Goal: Task Accomplishment & Management: Use online tool/utility

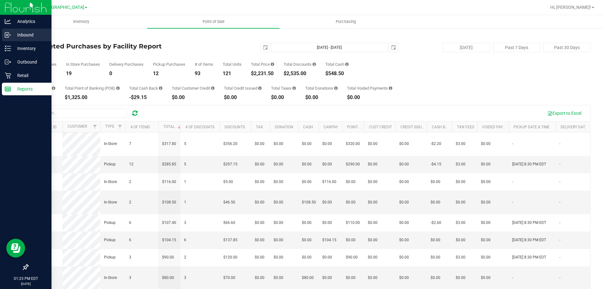
click at [25, 35] on p "Inbound" at bounding box center [30, 35] width 38 height 8
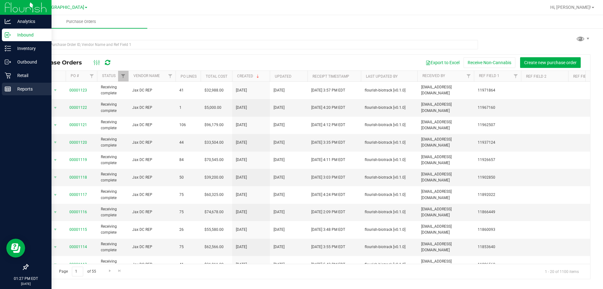
click at [30, 85] on p "Reports" at bounding box center [30, 89] width 38 height 8
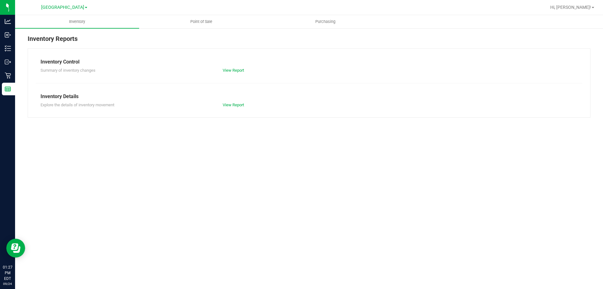
click at [203, 15] on nav "Palm Bay WC Hi, [PERSON_NAME]!" at bounding box center [309, 7] width 588 height 15
click at [198, 23] on span "Point of Sale" at bounding box center [201, 22] width 39 height 6
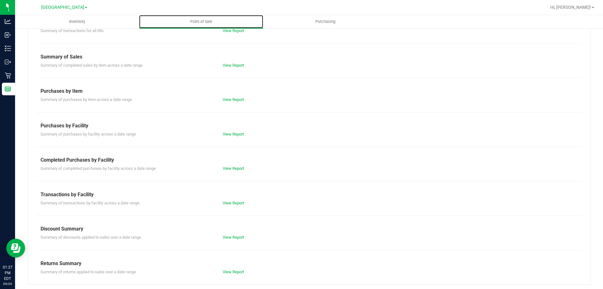
scroll to position [41, 0]
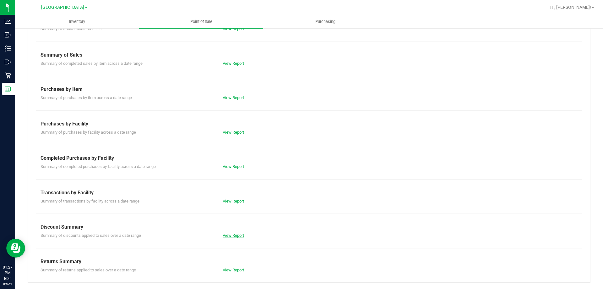
click at [239, 236] on link "View Report" at bounding box center [233, 235] width 21 height 5
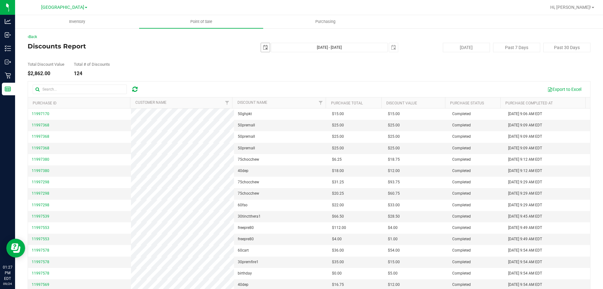
click at [266, 48] on span "select" at bounding box center [265, 47] width 9 height 9
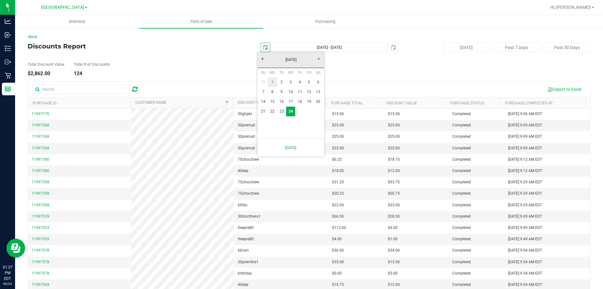
click at [272, 79] on link "1" at bounding box center [272, 82] width 9 height 10
type input "[DATE]"
type input "[DATE] - [DATE]"
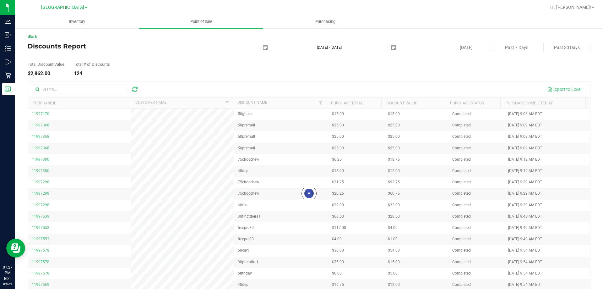
click at [63, 87] on div at bounding box center [309, 193] width 563 height 224
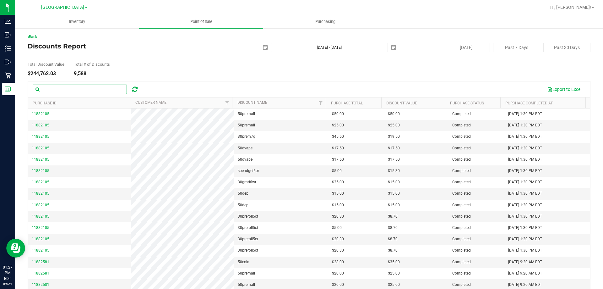
click at [75, 92] on input "text" at bounding box center [80, 89] width 94 height 9
type input "[PERSON_NAME]"
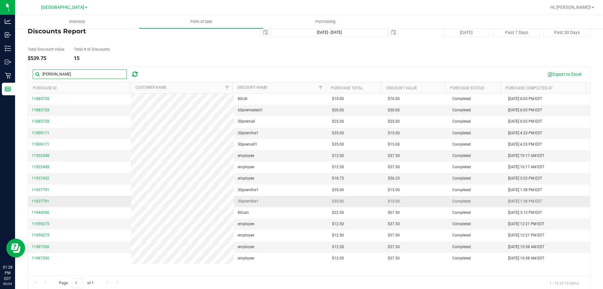
scroll to position [23, 0]
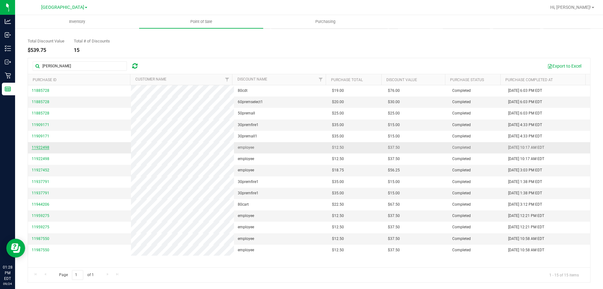
click at [36, 148] on span "11922498" at bounding box center [41, 147] width 18 height 4
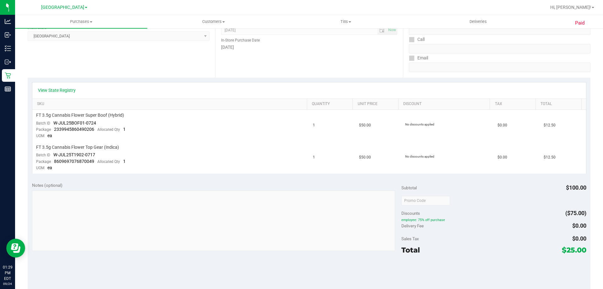
scroll to position [101, 0]
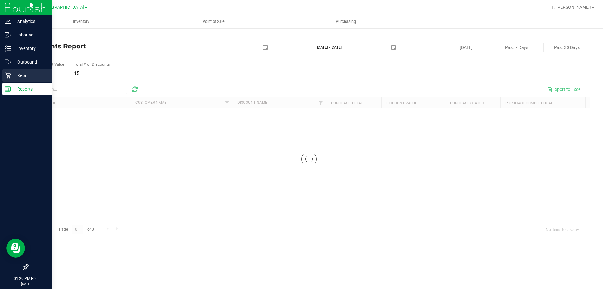
click at [20, 71] on div "Retail" at bounding box center [27, 75] width 50 height 13
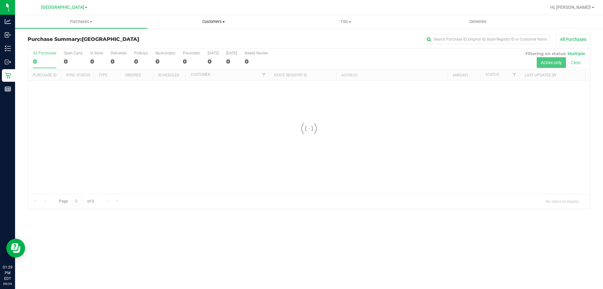
click at [209, 23] on span "Customers" at bounding box center [214, 22] width 132 height 6
click at [191, 38] on span "All customers" at bounding box center [169, 37] width 45 height 5
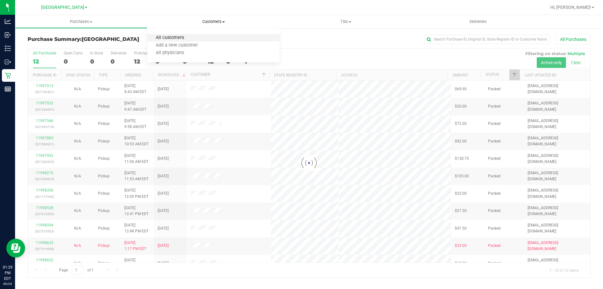
click at [182, 36] on span "All customers" at bounding box center [169, 37] width 45 height 5
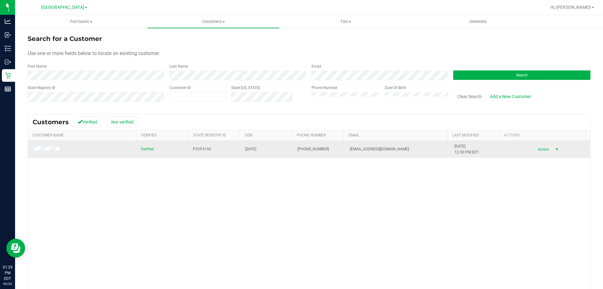
click at [537, 149] on span "Action" at bounding box center [543, 149] width 20 height 9
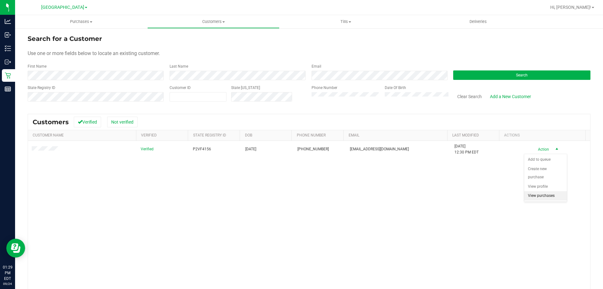
click at [545, 197] on li "View purchases" at bounding box center [545, 195] width 43 height 9
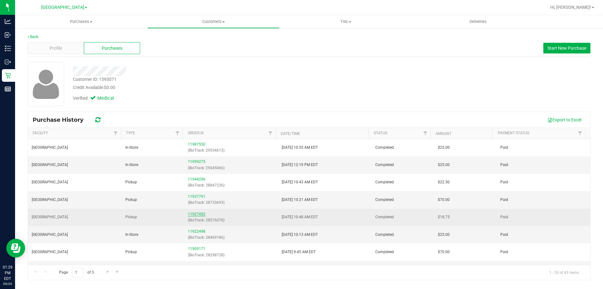
click at [200, 213] on link "11927452" at bounding box center [197, 214] width 18 height 4
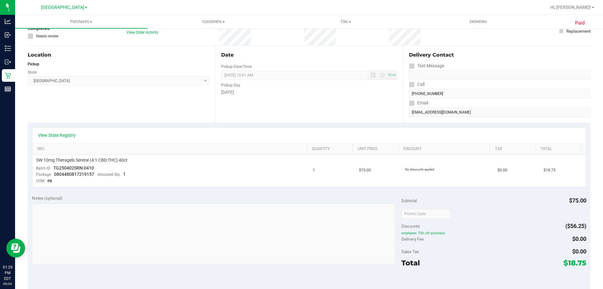
scroll to position [8, 0]
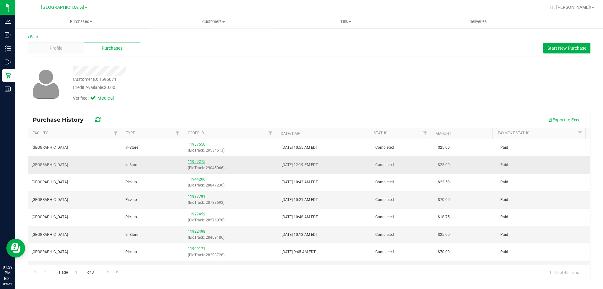
click at [195, 160] on link "11959275" at bounding box center [197, 161] width 18 height 4
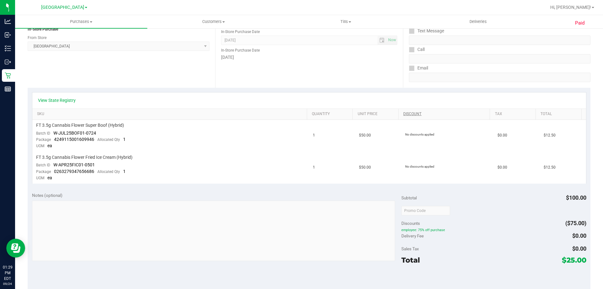
scroll to position [94, 0]
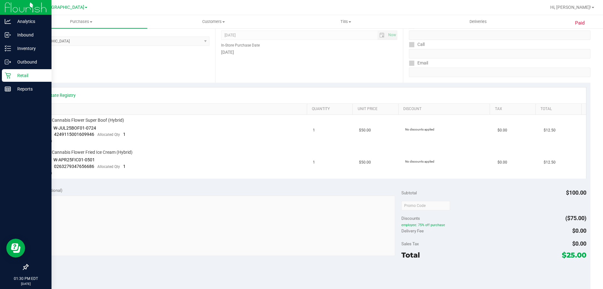
click at [25, 74] on p "Retail" at bounding box center [30, 76] width 38 height 8
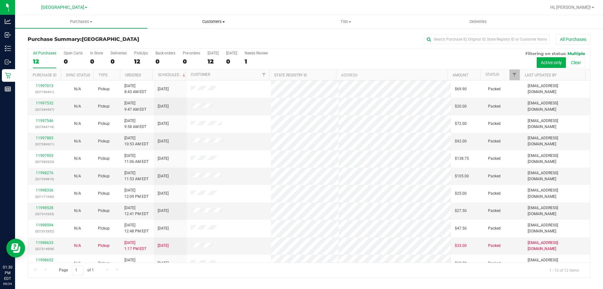
click at [220, 20] on span "Customers" at bounding box center [214, 22] width 132 height 6
click at [181, 36] on span "All customers" at bounding box center [169, 37] width 45 height 5
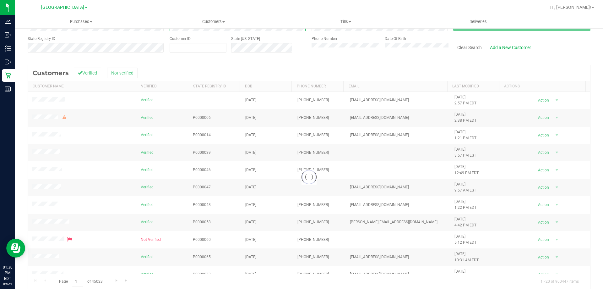
scroll to position [56, 0]
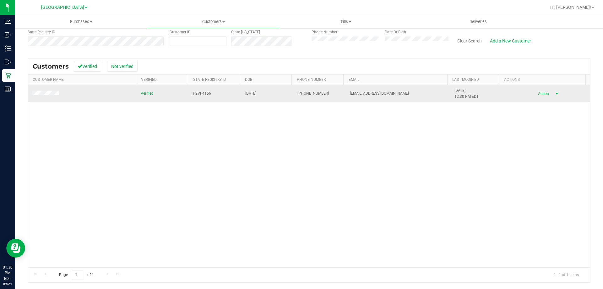
click at [555, 93] on span "select" at bounding box center [557, 93] width 5 height 5
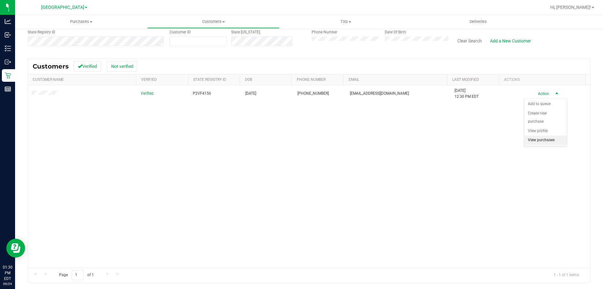
click at [547, 136] on li "View purchases" at bounding box center [545, 139] width 43 height 9
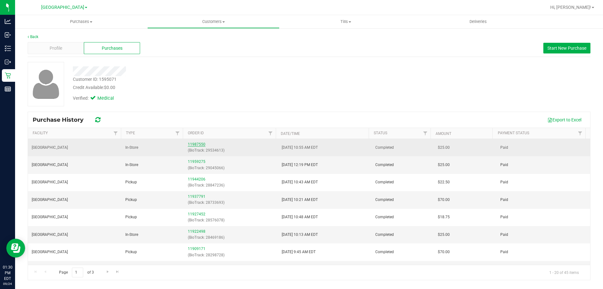
click at [196, 142] on link "11987550" at bounding box center [197, 144] width 18 height 4
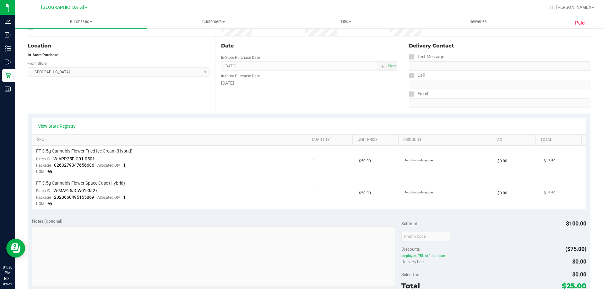
scroll to position [63, 0]
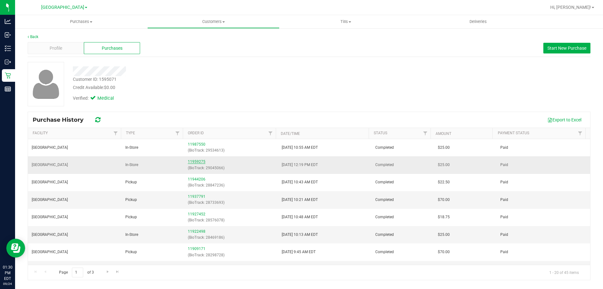
click at [199, 161] on link "11959275" at bounding box center [197, 161] width 18 height 4
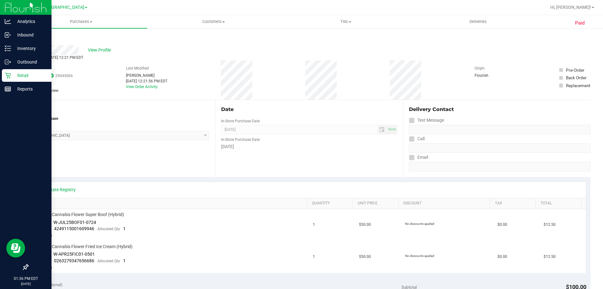
click at [4, 81] on div "Retail" at bounding box center [27, 75] width 50 height 13
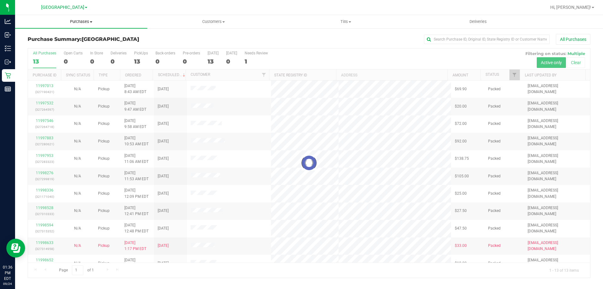
click at [82, 19] on span "Purchases" at bounding box center [81, 22] width 132 height 6
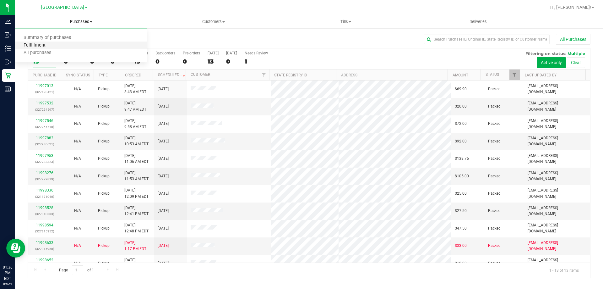
click at [41, 43] on span "Fulfillment" at bounding box center [34, 45] width 39 height 5
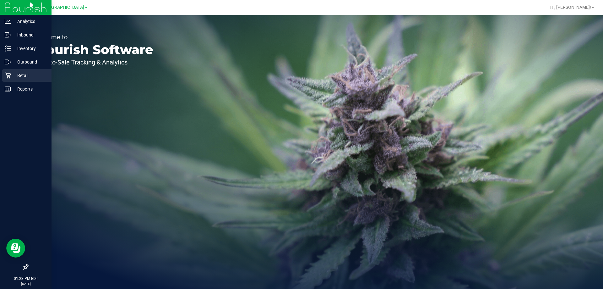
click at [9, 76] on icon at bounding box center [8, 75] width 6 height 6
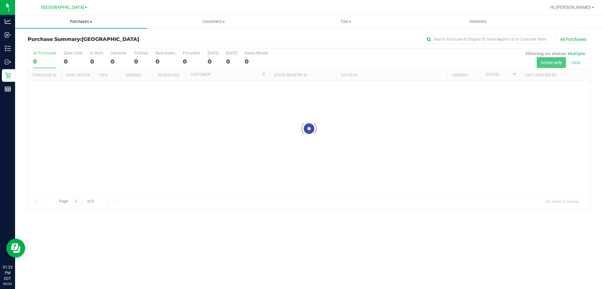
click at [87, 20] on span "Purchases" at bounding box center [81, 22] width 132 height 6
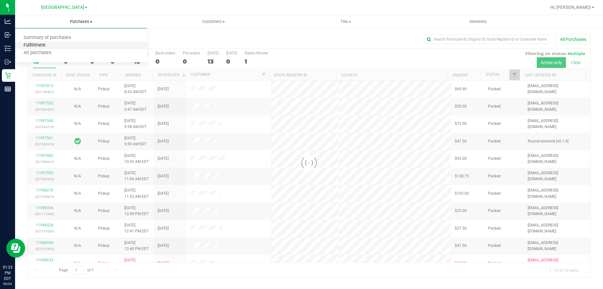
click at [48, 44] on span "Fulfillment" at bounding box center [34, 45] width 39 height 5
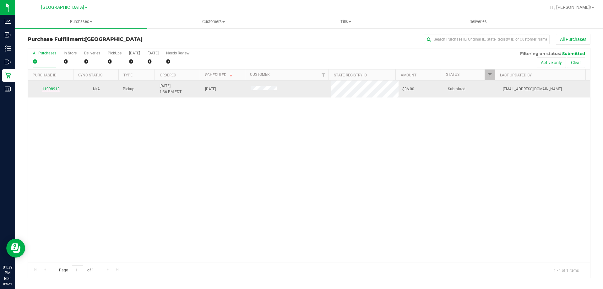
click at [57, 91] on link "11998913" at bounding box center [51, 89] width 18 height 4
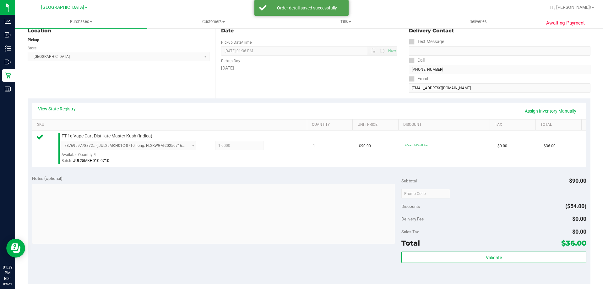
scroll to position [75, 0]
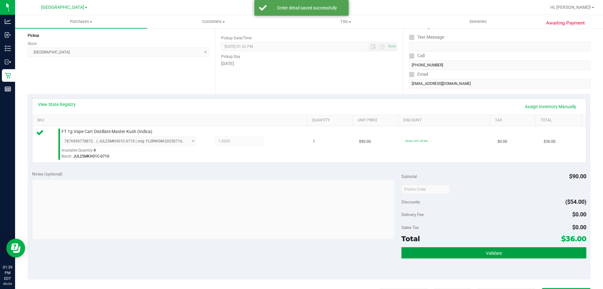
click at [541, 249] on button "Validate" at bounding box center [494, 252] width 185 height 11
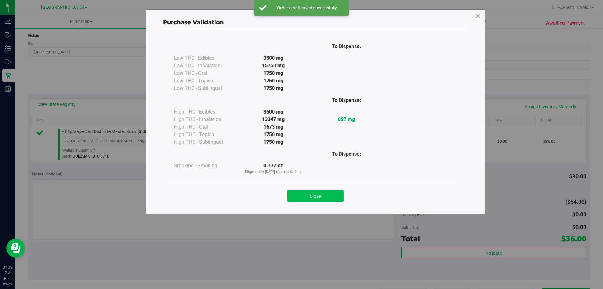
click at [322, 199] on button "Close" at bounding box center [315, 195] width 57 height 11
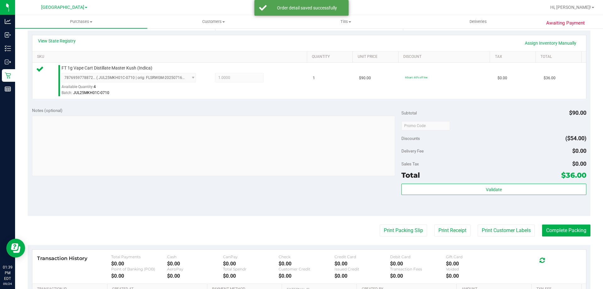
scroll to position [148, 0]
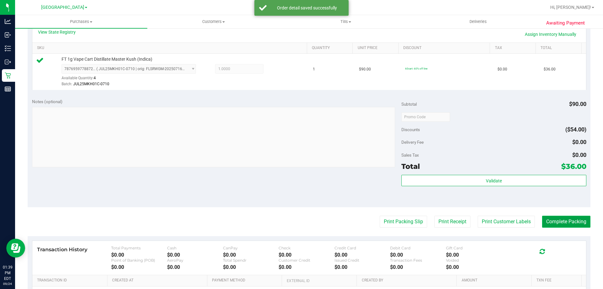
click at [568, 221] on button "Complete Packing" at bounding box center [566, 222] width 48 height 12
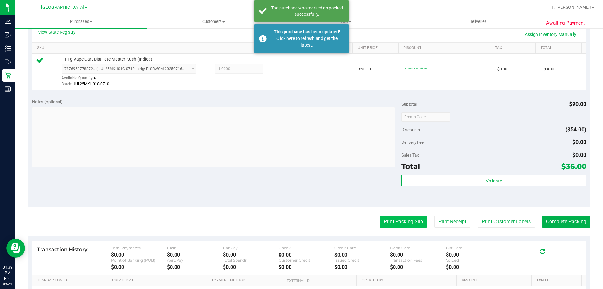
click at [390, 222] on button "Print Packing Slip" at bounding box center [403, 222] width 47 height 12
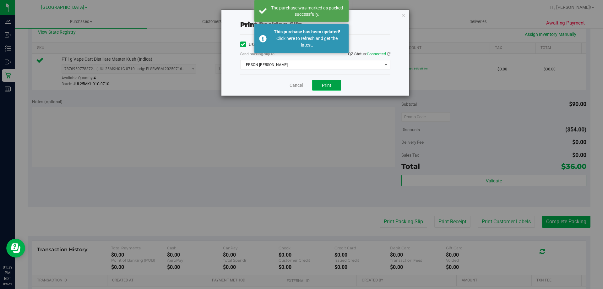
click at [326, 83] on span "Print" at bounding box center [326, 85] width 9 height 5
